Goal: Task Accomplishment & Management: Use online tool/utility

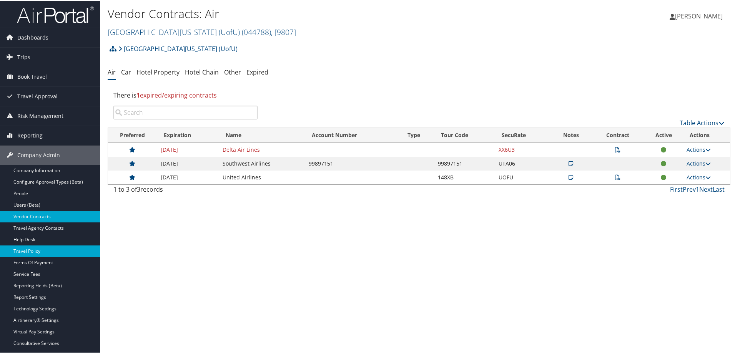
scroll to position [58, 0]
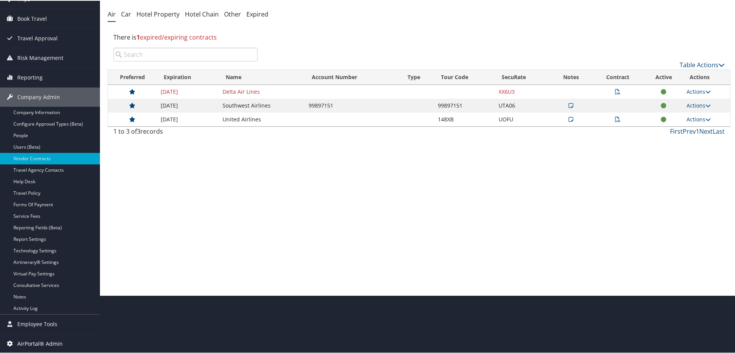
click at [51, 339] on span "AirPortal® Admin" at bounding box center [39, 343] width 45 height 19
click at [51, 342] on span "AirPortal® Admin" at bounding box center [39, 343] width 45 height 19
click at [30, 342] on span "AirPortal® Admin" at bounding box center [39, 343] width 45 height 19
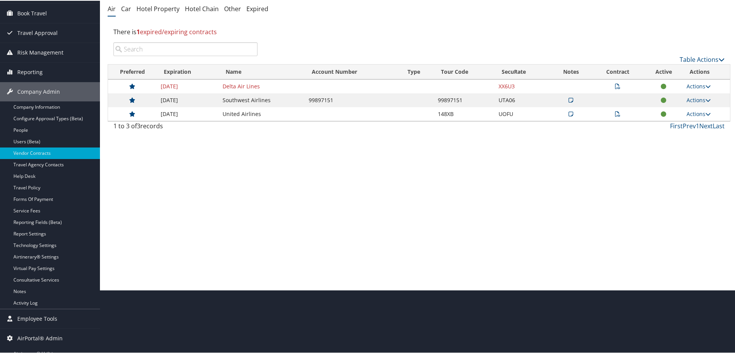
scroll to position [127, 0]
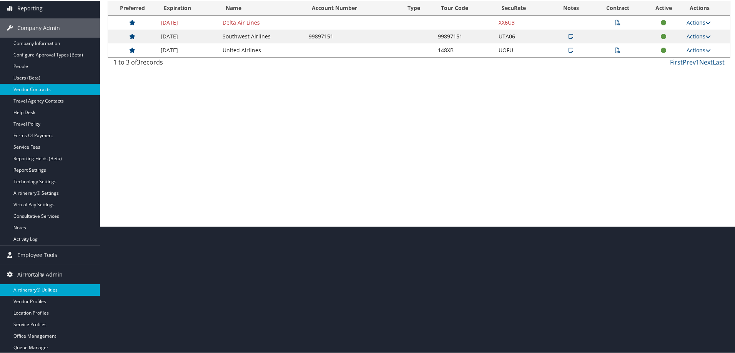
click at [32, 291] on link "Airtinerary® Utilities" at bounding box center [50, 290] width 100 height 12
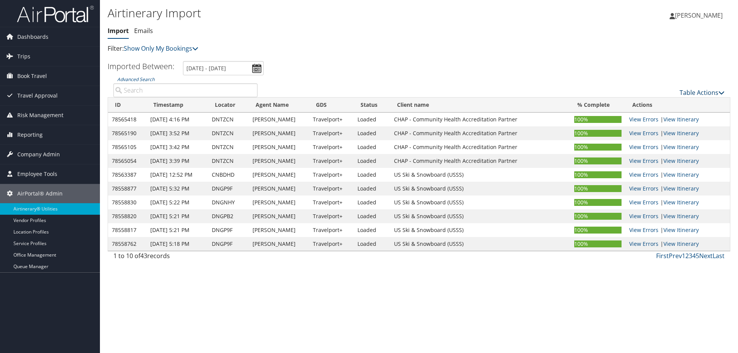
click at [694, 96] on link "Table Actions" at bounding box center [702, 92] width 45 height 8
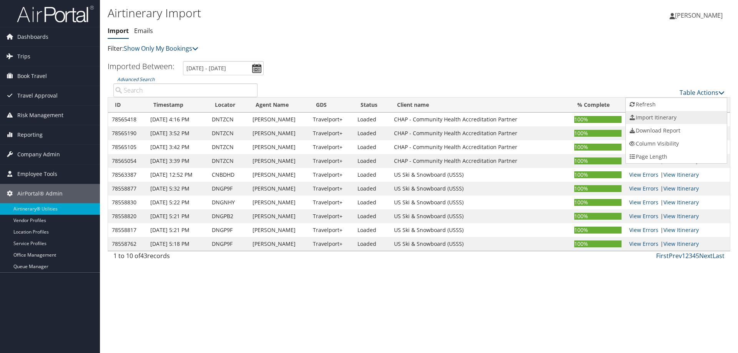
click at [676, 120] on link "Import Itinerary" at bounding box center [676, 117] width 101 height 13
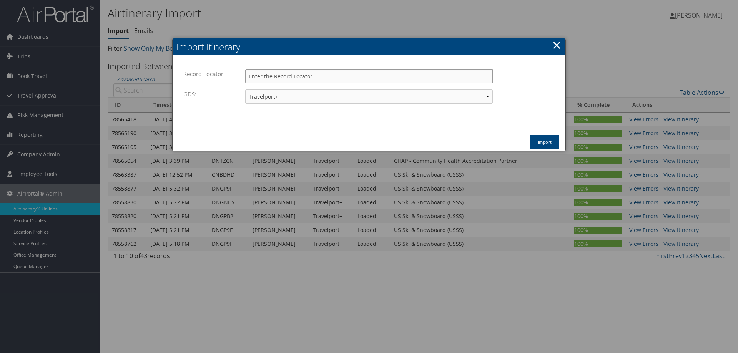
click at [344, 77] on input "Record Locator:" at bounding box center [369, 76] width 248 height 14
click at [290, 77] on input "Record Locator:" at bounding box center [369, 76] width 248 height 14
paste input "apqcoq"
type input "apqcoq"
click at [319, 99] on select "Travelport+ Worldspan Apollo Sabre Amadeus" at bounding box center [369, 97] width 248 height 14
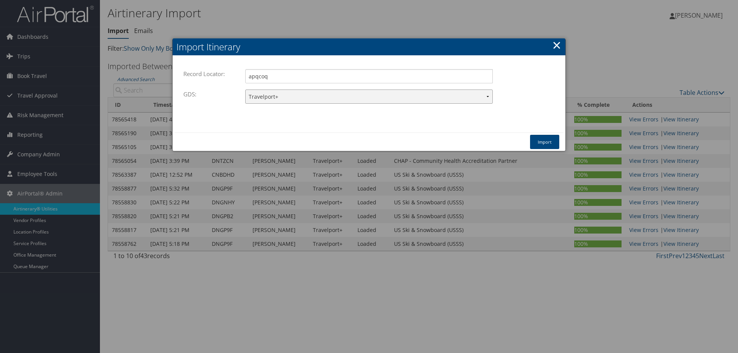
select select "1W"
click at [245, 90] on select "Travelport+ Worldspan Apollo Sabre Amadeus" at bounding box center [369, 97] width 248 height 14
click at [542, 142] on button "Import" at bounding box center [544, 142] width 29 height 14
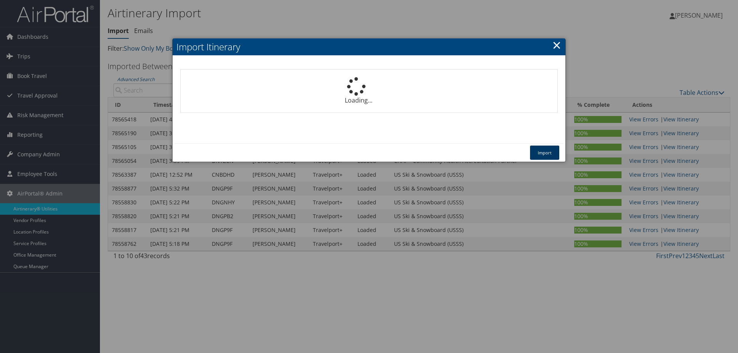
select select "1P"
